Goal: Navigation & Orientation: Find specific page/section

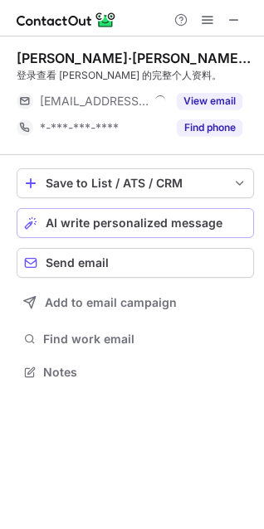
scroll to position [361, 264]
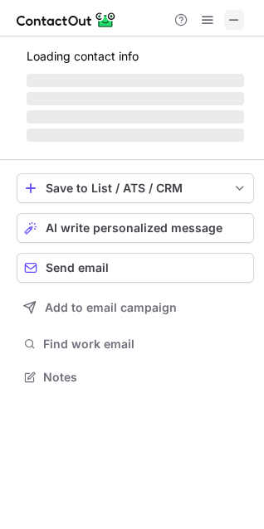
scroll to position [387, 264]
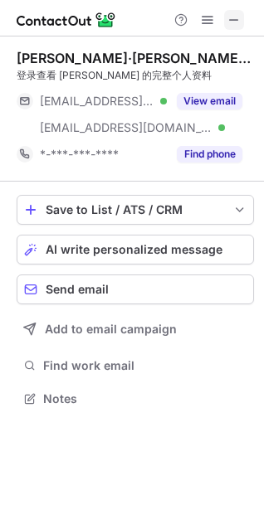
click at [233, 19] on span at bounding box center [233, 19] width 13 height 13
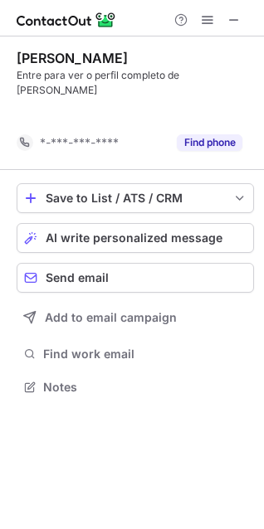
scroll to position [334, 264]
